Goal: Task Accomplishment & Management: Manage account settings

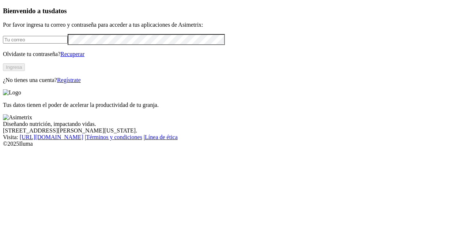
click at [68, 44] on input "email" at bounding box center [35, 40] width 65 height 8
click at [25, 71] on button "Ingresa" at bounding box center [14, 67] width 22 height 8
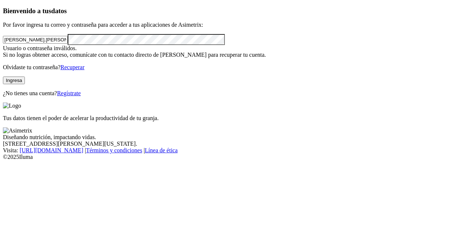
click at [68, 44] on input "[PERSON_NAME].[PERSON_NAME]@premexcorp" at bounding box center [35, 40] width 65 height 8
type input "[PERSON_NAME][EMAIL_ADDRESS][PERSON_NAME][DOMAIN_NAME]"
click at [25, 84] on button "Ingresa" at bounding box center [14, 80] width 22 height 8
click at [68, 44] on input "[PERSON_NAME][EMAIL_ADDRESS][PERSON_NAME][DOMAIN_NAME]" at bounding box center [35, 40] width 65 height 8
click at [25, 84] on button "Ingresa" at bounding box center [14, 80] width 22 height 8
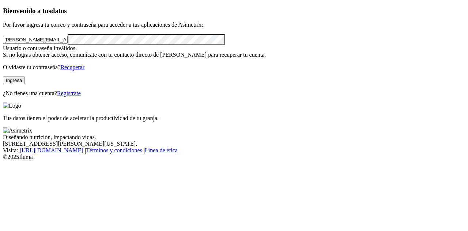
click at [68, 44] on input "[PERSON_NAME][EMAIL_ADDRESS][PERSON_NAME][DOMAIN_NAME]" at bounding box center [35, 40] width 65 height 8
drag, startPoint x: 102, startPoint y: 52, endPoint x: 0, endPoint y: 62, distance: 102.6
click at [3, 62] on div "Bienvenido a tus datos Por favor ingresa tu correo y contraseña para acceder a …" at bounding box center [234, 52] width 462 height 90
click at [68, 44] on input "email" at bounding box center [35, 40] width 65 height 8
type input "[PERSON_NAME][EMAIL_ADDRESS][PERSON_NAME][DOMAIN_NAME]"
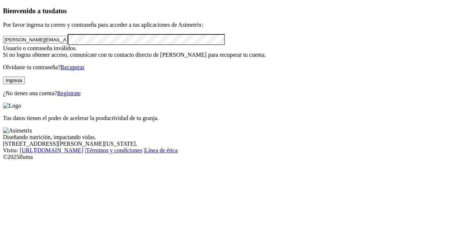
click at [99, 45] on div "[PERSON_NAME][EMAIL_ADDRESS][PERSON_NAME][DOMAIN_NAME]" at bounding box center [234, 39] width 462 height 11
click at [3, 69] on div "Bienvenido a tus datos Por favor ingresa tu correo y contraseña para acceder a …" at bounding box center [234, 52] width 462 height 90
click at [25, 84] on button "Ingresa" at bounding box center [14, 80] width 22 height 8
click at [116, 45] on div "[PERSON_NAME][EMAIL_ADDRESS][PERSON_NAME][DOMAIN_NAME]" at bounding box center [234, 39] width 462 height 11
click at [84, 70] on link "Recuperar" at bounding box center [72, 67] width 24 height 6
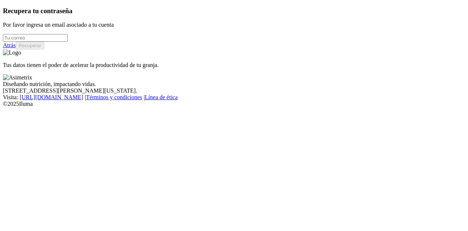
click at [63, 42] on input "email" at bounding box center [35, 38] width 65 height 8
type input "[PERSON_NAME][EMAIL_ADDRESS][PERSON_NAME][DOMAIN_NAME]"
click at [44, 49] on button "Recuperar" at bounding box center [30, 46] width 29 height 8
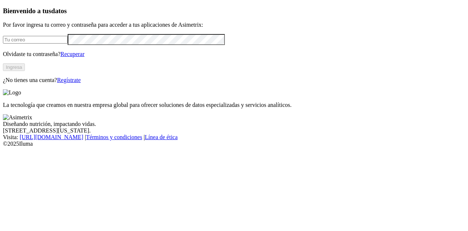
click at [59, 44] on input "email" at bounding box center [35, 40] width 65 height 8
type input "[PERSON_NAME][EMAIL_ADDRESS][PERSON_NAME][DOMAIN_NAME]"
click input "submit" at bounding box center [0, 0] width 0 height 0
